Goal: Task Accomplishment & Management: Manage account settings

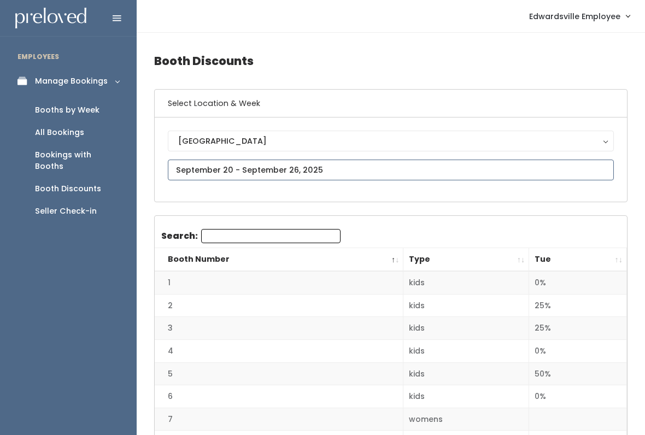
click at [253, 170] on input "text" at bounding box center [391, 170] width 446 height 21
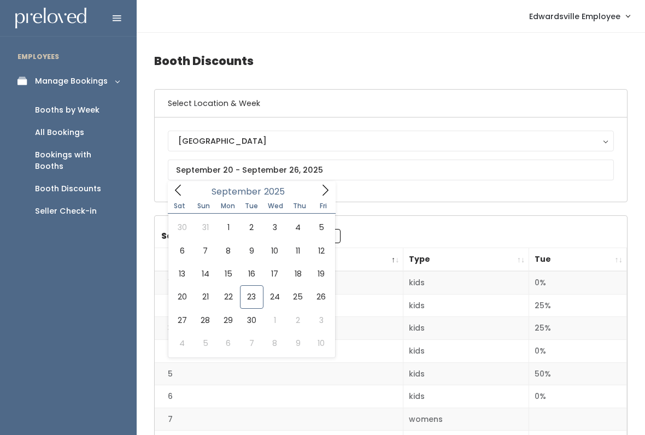
click at [52, 205] on div "Seller Check-in" at bounding box center [66, 210] width 62 height 11
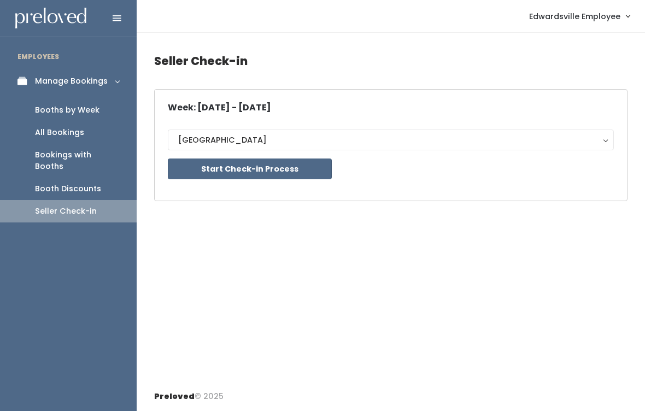
click at [67, 137] on div "All Bookings" at bounding box center [59, 132] width 49 height 11
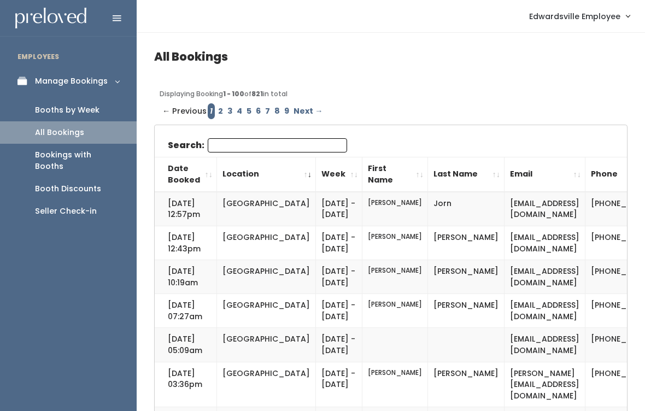
click at [81, 111] on div "Booths by Week" at bounding box center [67, 109] width 64 height 11
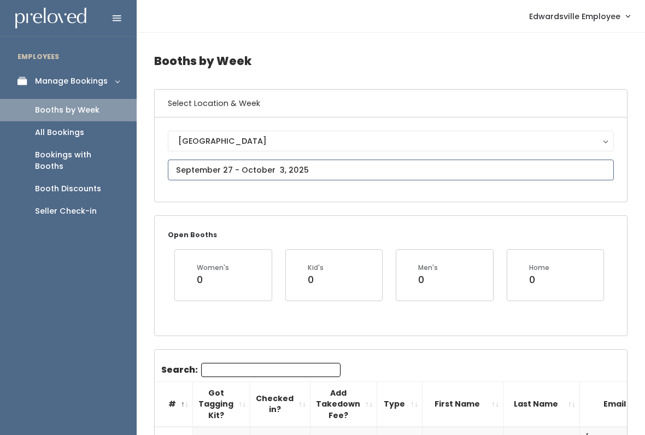
click at [347, 161] on input "text" at bounding box center [391, 170] width 446 height 21
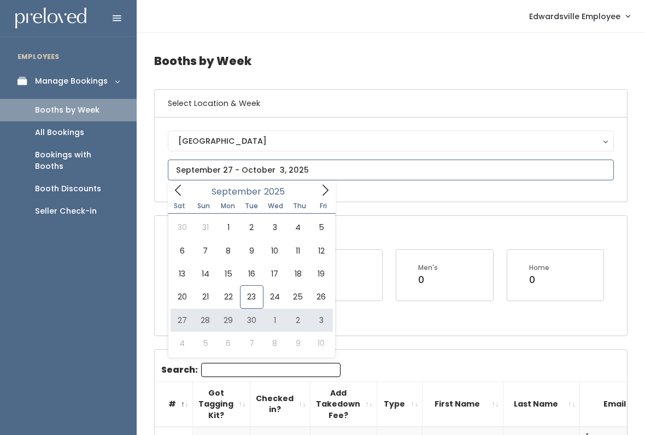
type input "September 27 to October 3"
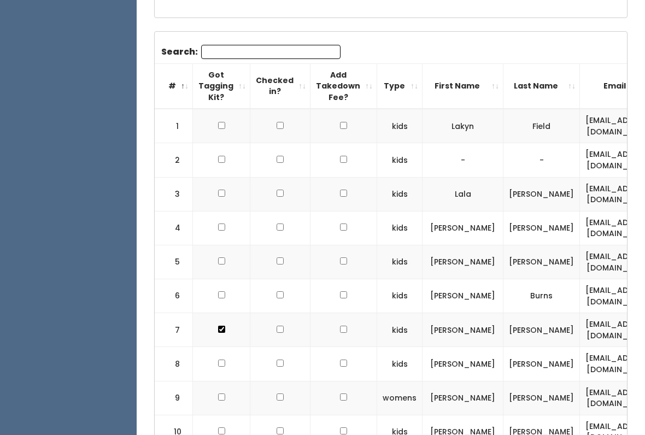
click at [220, 224] on input "checkbox" at bounding box center [221, 227] width 7 height 7
checkbox input "true"
click at [220, 258] on input "checkbox" at bounding box center [221, 261] width 7 height 7
checkbox input "true"
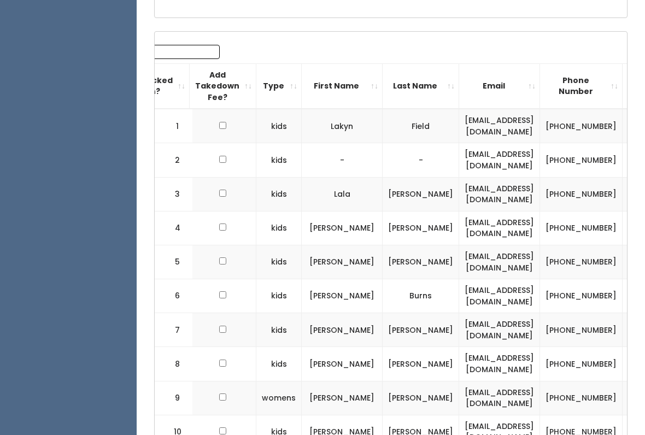
scroll to position [0, 156]
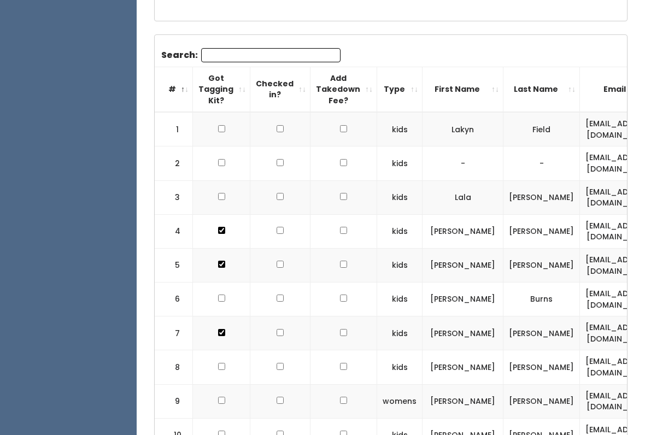
scroll to position [328, 0]
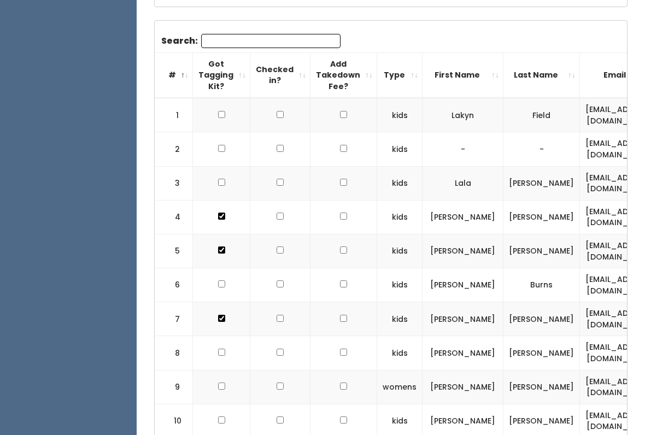
click at [207, 169] on td at bounding box center [221, 184] width 57 height 34
click at [225, 171] on td at bounding box center [221, 184] width 57 height 34
click at [228, 171] on td at bounding box center [221, 184] width 57 height 34
click at [213, 187] on td at bounding box center [221, 184] width 57 height 34
click at [209, 181] on td at bounding box center [221, 184] width 57 height 34
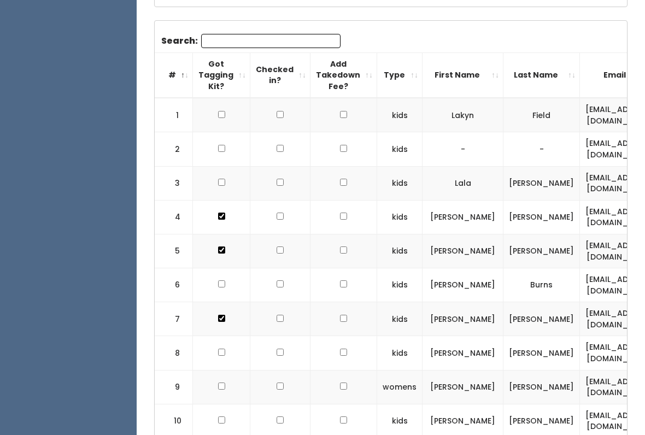
click at [218, 179] on input "checkbox" at bounding box center [221, 182] width 7 height 7
checkbox input "true"
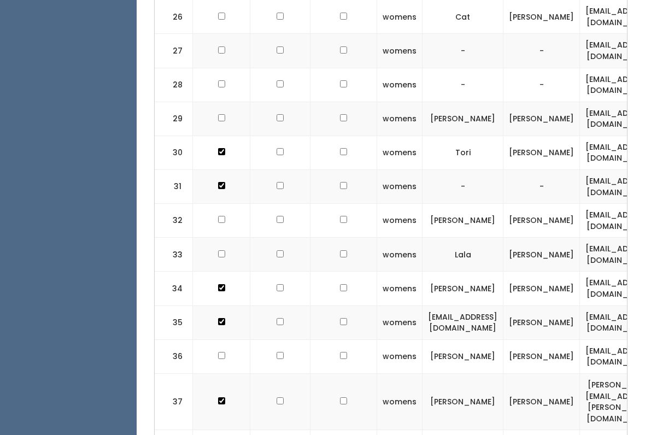
click at [220, 251] on input "checkbox" at bounding box center [221, 254] width 7 height 7
checkbox input "true"
